Goal: Task Accomplishment & Management: Complete application form

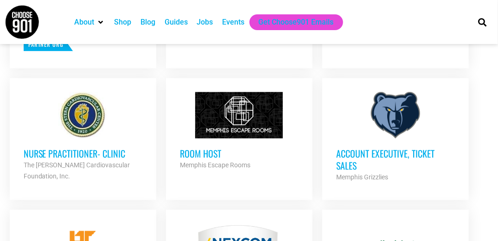
scroll to position [496, 0]
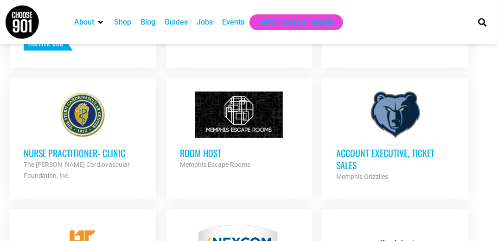
click at [235, 126] on div at bounding box center [239, 115] width 119 height 46
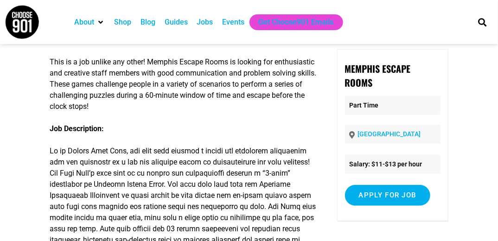
scroll to position [53, 0]
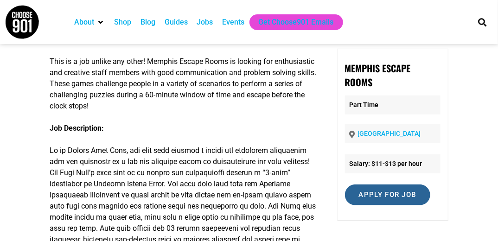
click at [378, 194] on input "Apply for job" at bounding box center [387, 194] width 85 height 21
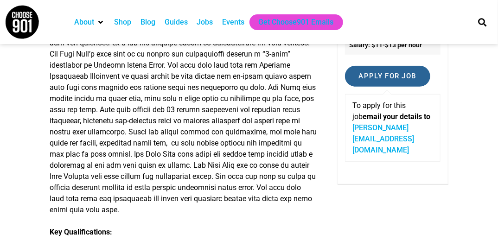
scroll to position [170, 0]
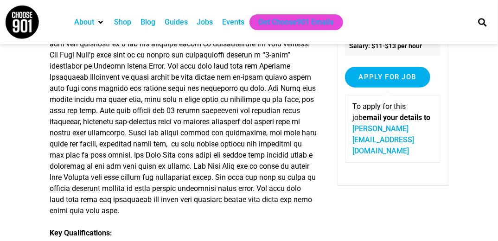
click at [371, 124] on link "mallory@puzzolcreative.com" at bounding box center [384, 139] width 62 height 31
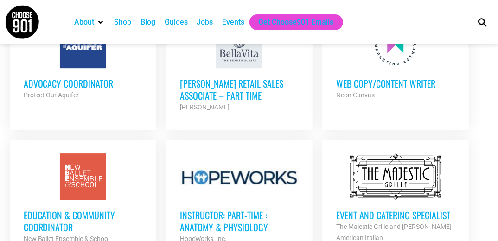
scroll to position [973, 0]
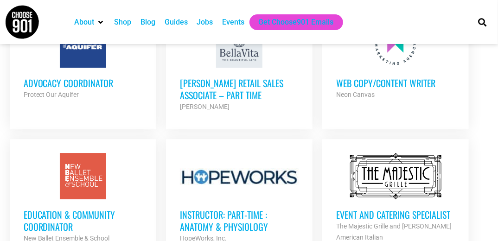
click at [381, 111] on link "Web Copy/Content Writer Neon Canvas Partner Org Full Time" at bounding box center [395, 60] width 146 height 107
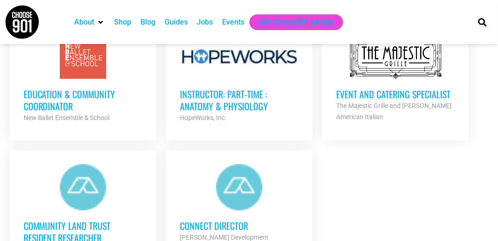
scroll to position [1092, 0]
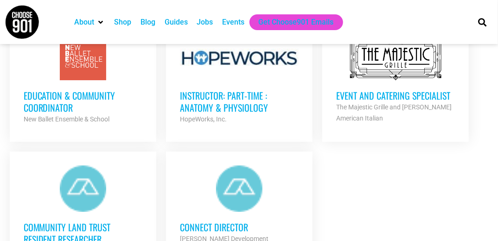
click at [98, 114] on h3 "Education & Community Coordinator" at bounding box center [83, 101] width 119 height 24
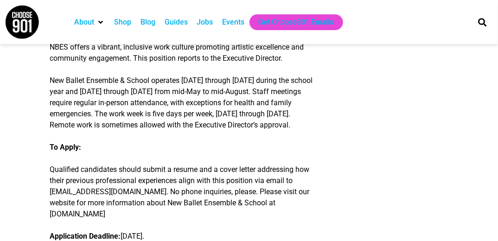
scroll to position [1473, 0]
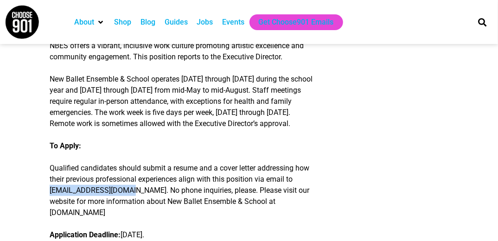
drag, startPoint x: 51, startPoint y: 169, endPoint x: 125, endPoint y: 170, distance: 74.1
click at [125, 170] on p "Qualified candidates should submit a resume and a cover letter addressing how t…" at bounding box center [183, 191] width 267 height 56
copy p "careers@newballet.org"
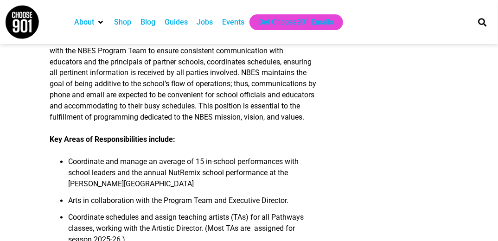
scroll to position [486, 0]
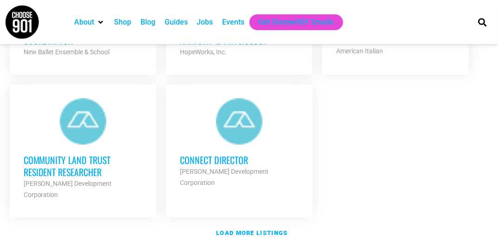
scroll to position [1195, 0]
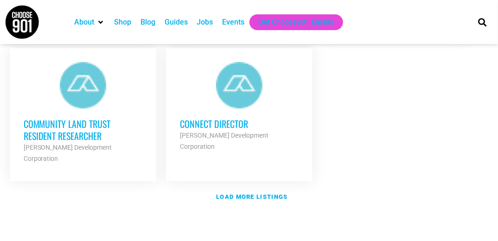
click at [204, 102] on div at bounding box center [239, 85] width 119 height 46
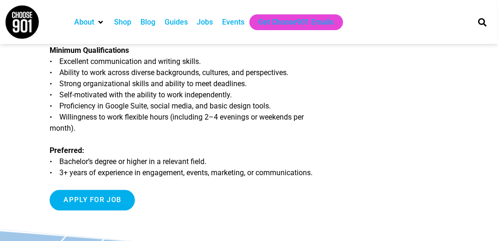
scroll to position [575, 0]
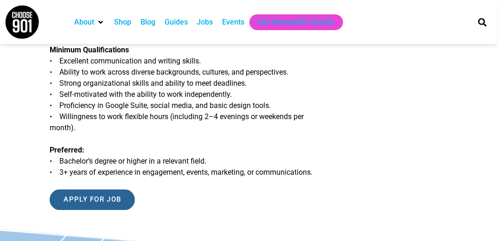
click at [120, 199] on input "Apply for job" at bounding box center [92, 199] width 85 height 21
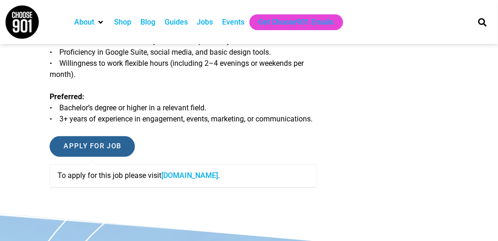
scroll to position [638, 0]
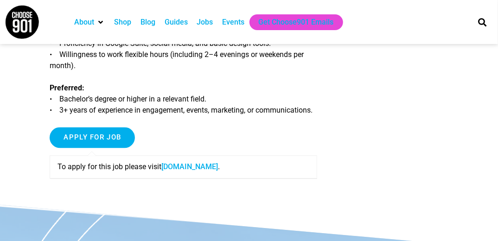
click at [180, 168] on link "[DOMAIN_NAME]" at bounding box center [189, 166] width 57 height 9
